Goal: Task Accomplishment & Management: Manage account settings

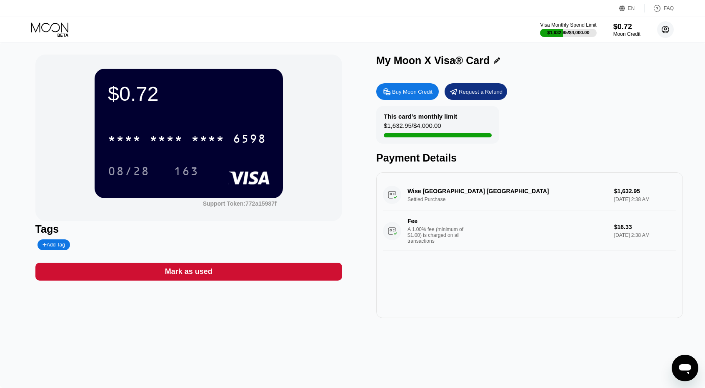
click at [666, 29] on circle at bounding box center [665, 29] width 17 height 17
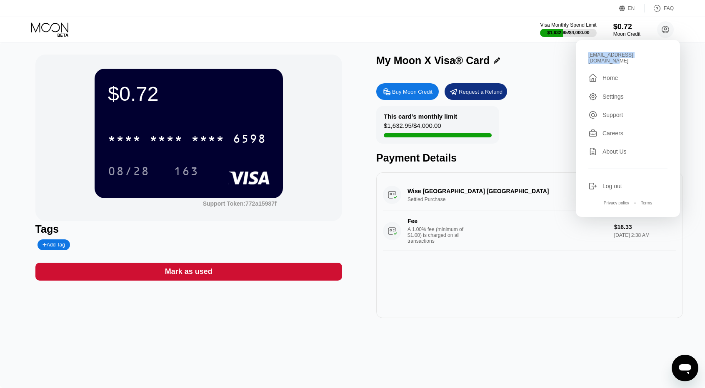
drag, startPoint x: 656, startPoint y: 55, endPoint x: 588, endPoint y: 60, distance: 68.1
click at [588, 60] on div "polandpoland689@gmail.com  Home Settings Support Careers About Us Log out Priv…" at bounding box center [628, 128] width 104 height 177
copy div "[EMAIL_ADDRESS][DOMAIN_NAME]"
click at [613, 183] on div "Log out" at bounding box center [613, 186] width 20 height 7
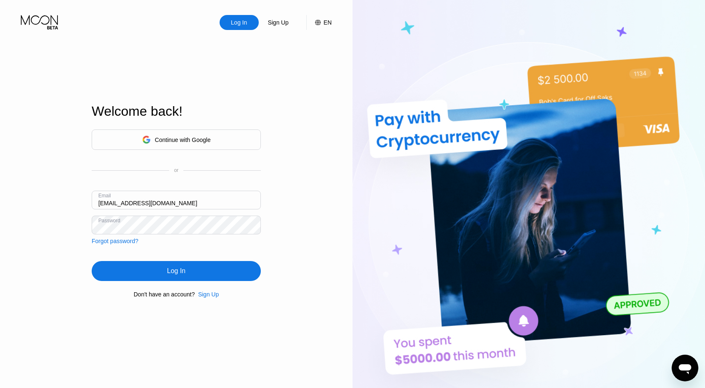
drag, startPoint x: 175, startPoint y: 203, endPoint x: 17, endPoint y: 195, distance: 159.0
click at [18, 195] on div "Log In Sign Up EN Language Select an item Save Welcome back! Continue with Goog…" at bounding box center [176, 213] width 353 height 427
paste input "."
type input "[EMAIL_ADDRESS][DOMAIN_NAME]"
click at [197, 297] on div "Sign Up" at bounding box center [207, 294] width 24 height 7
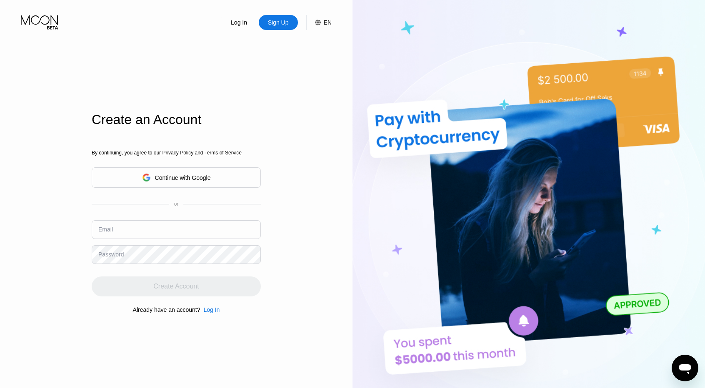
click at [209, 299] on div "By continuing, you agree to our Privacy Policy and Terms of Service Continue wi…" at bounding box center [176, 232] width 169 height 200
click at [140, 231] on input "text" at bounding box center [176, 229] width 169 height 19
paste input "[EMAIL_ADDRESS][DOMAIN_NAME]"
type input "[EMAIL_ADDRESS][DOMAIN_NAME]"
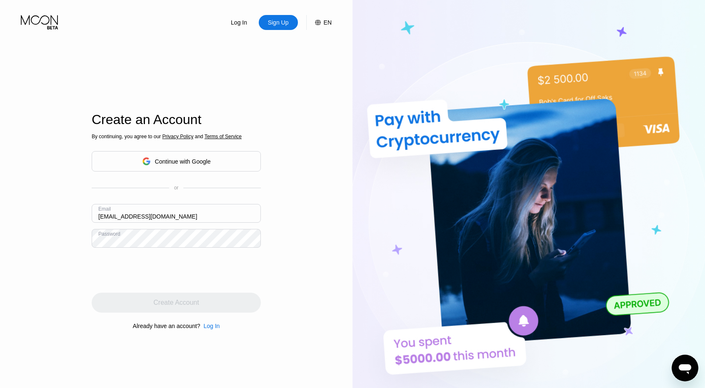
click at [216, 250] on div "By continuing, you agree to our Privacy Policy and Terms of Service Continue wi…" at bounding box center [176, 232] width 169 height 200
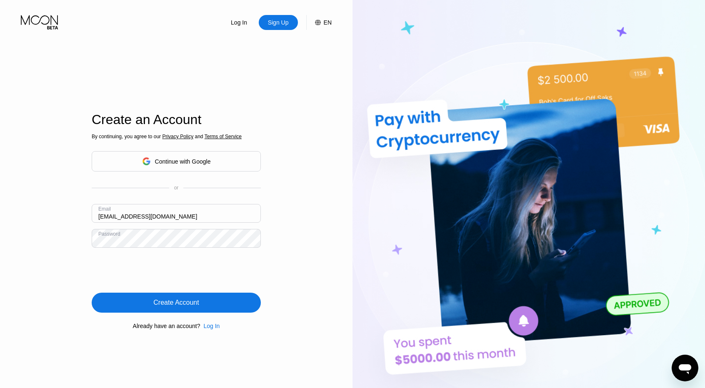
click at [189, 305] on div "Create Account" at bounding box center [175, 303] width 45 height 8
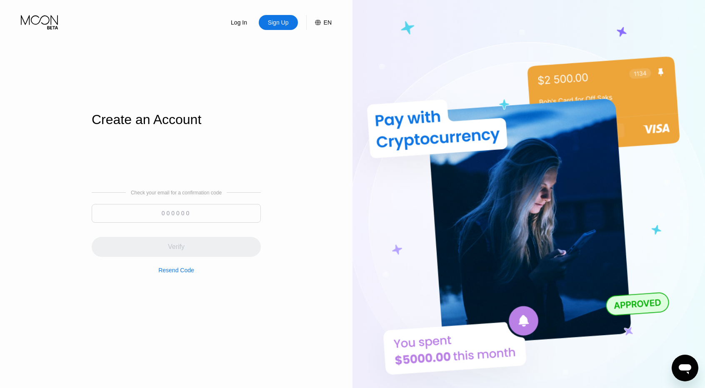
click at [165, 220] on input at bounding box center [176, 213] width 169 height 19
paste input "921785"
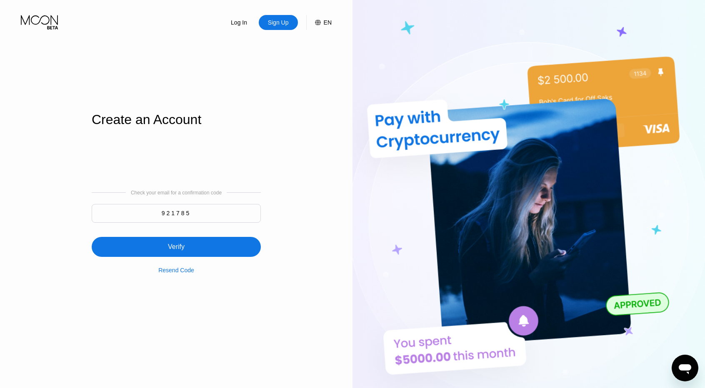
type input "921785"
click at [183, 246] on div "Verify" at bounding box center [176, 247] width 17 height 8
